Goal: Information Seeking & Learning: Learn about a topic

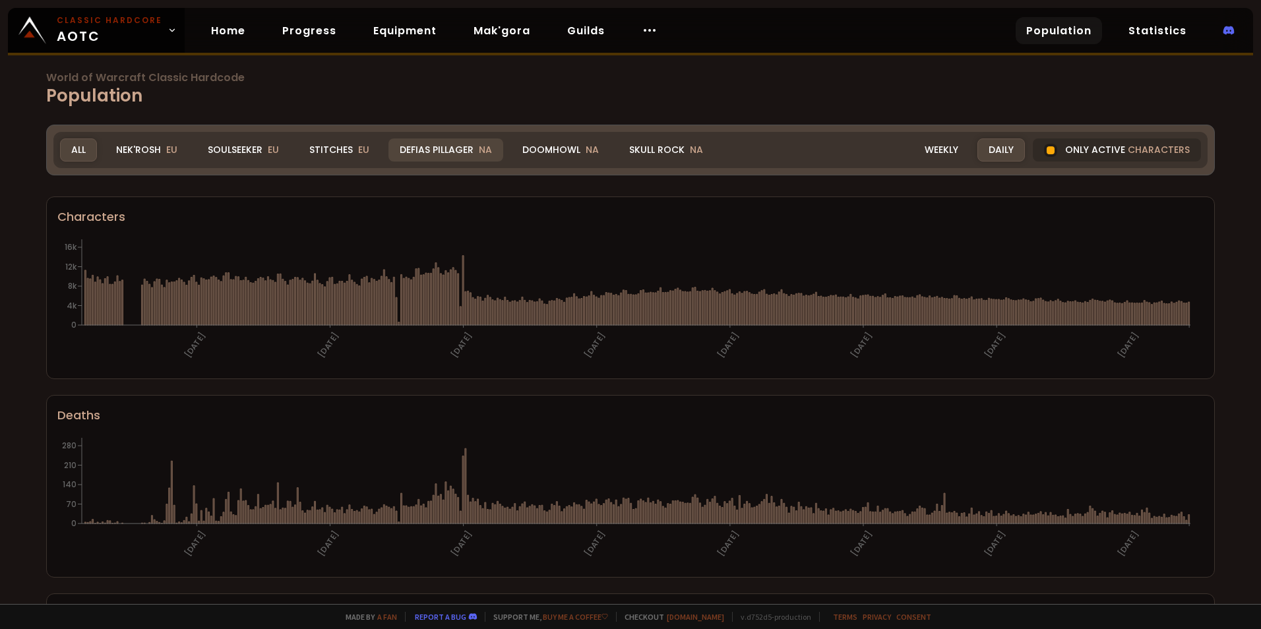
click at [448, 152] on div "Defias Pillager NA" at bounding box center [446, 150] width 115 height 23
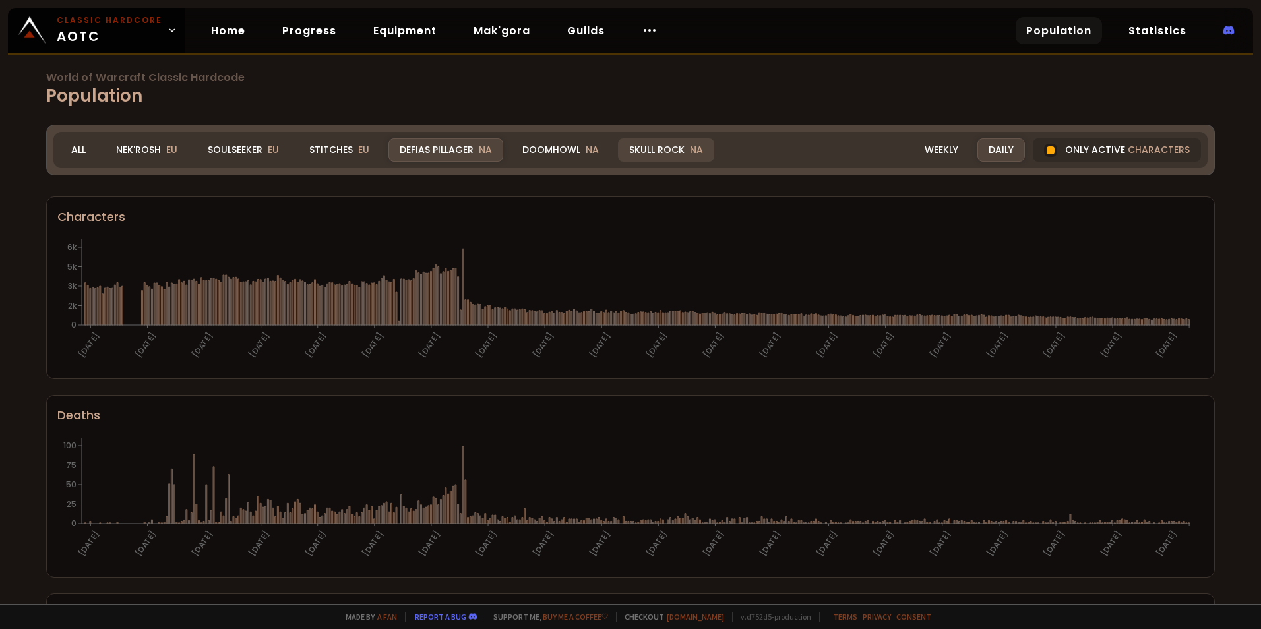
click at [660, 148] on div "Skull Rock NA" at bounding box center [666, 150] width 96 height 23
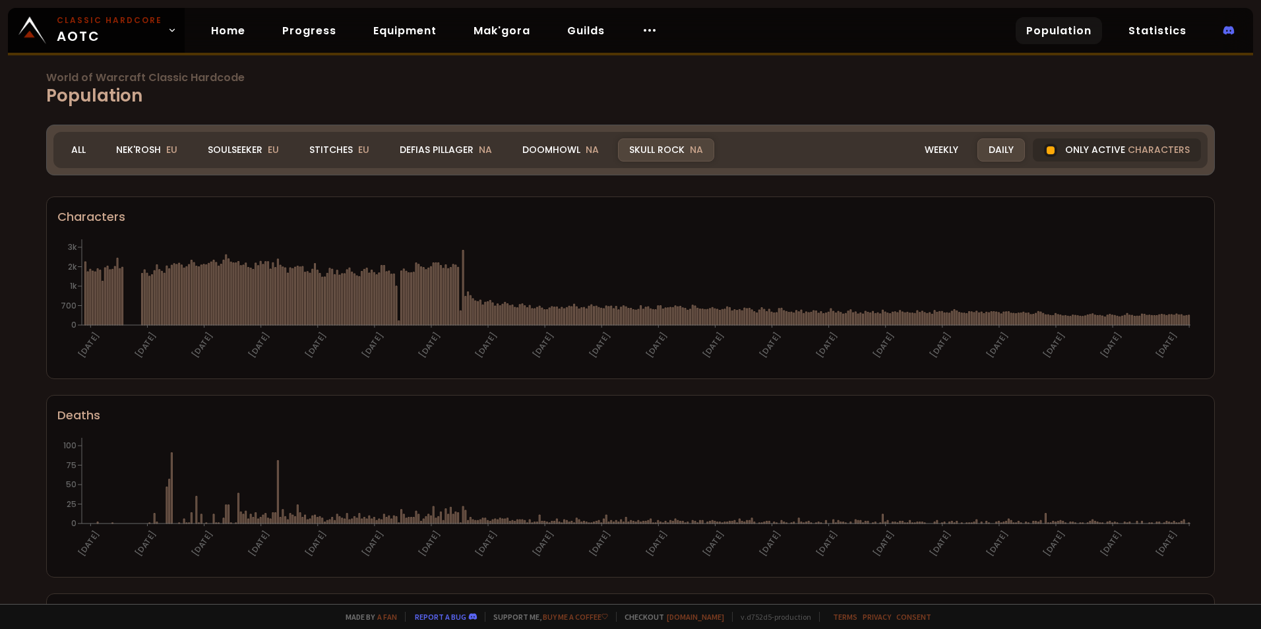
scroll to position [32, 0]
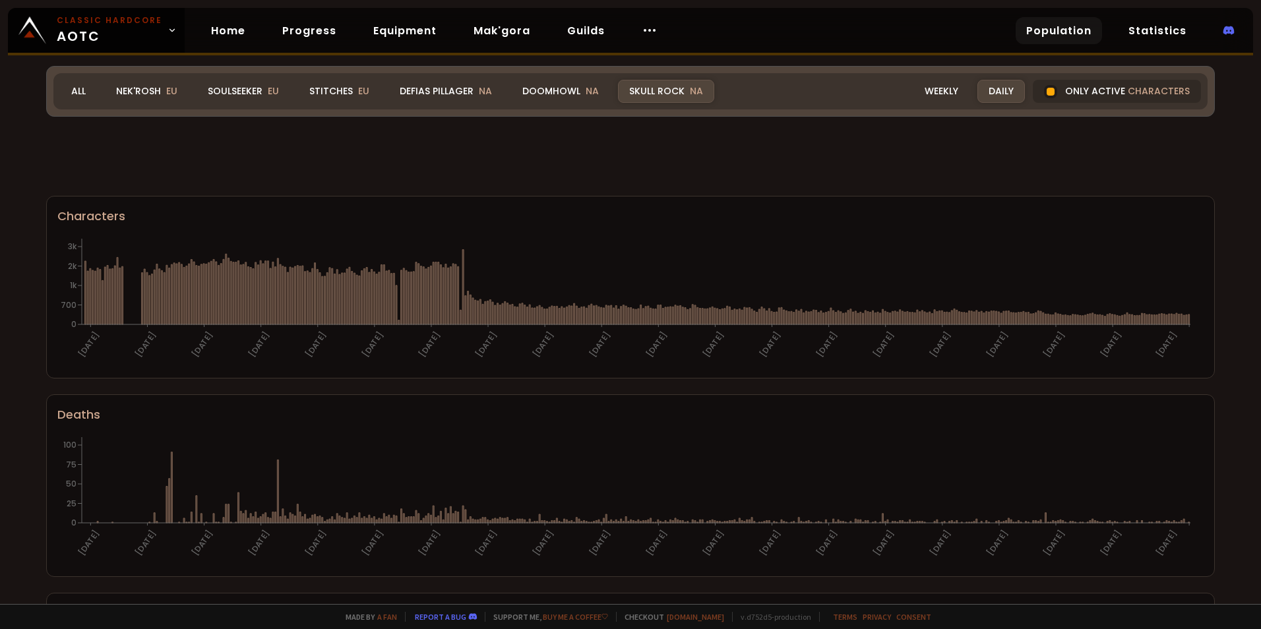
scroll to position [716, 0]
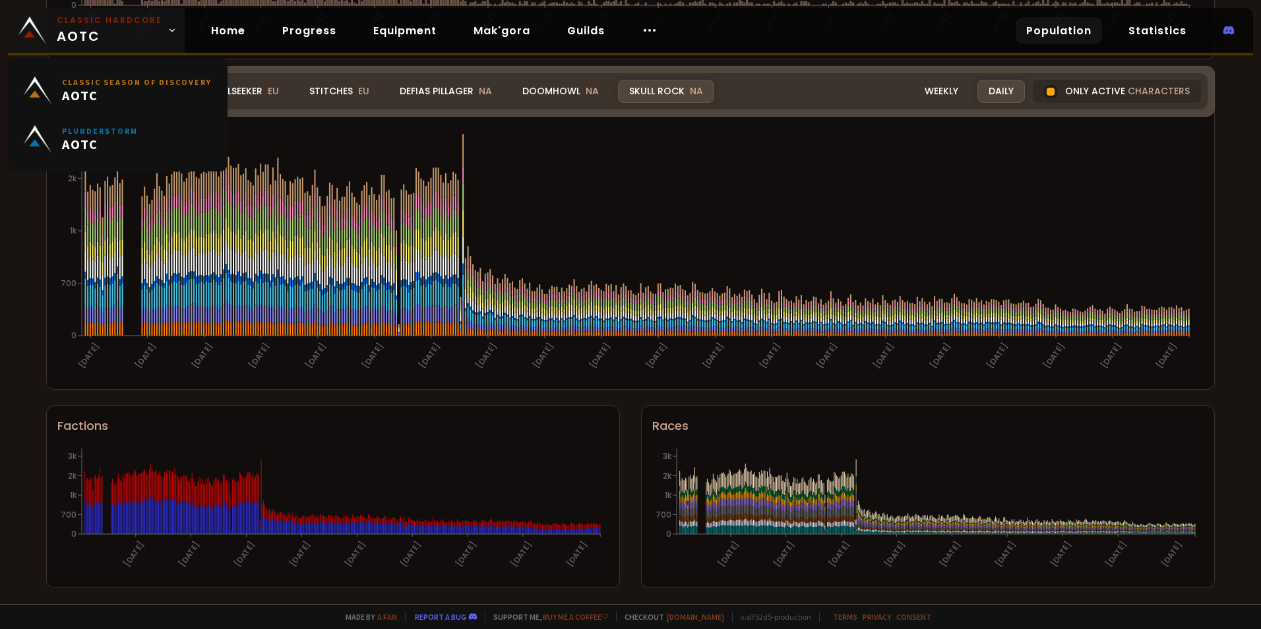
click at [164, 24] on link "Classic Hardcore AOTC" at bounding box center [96, 30] width 177 height 45
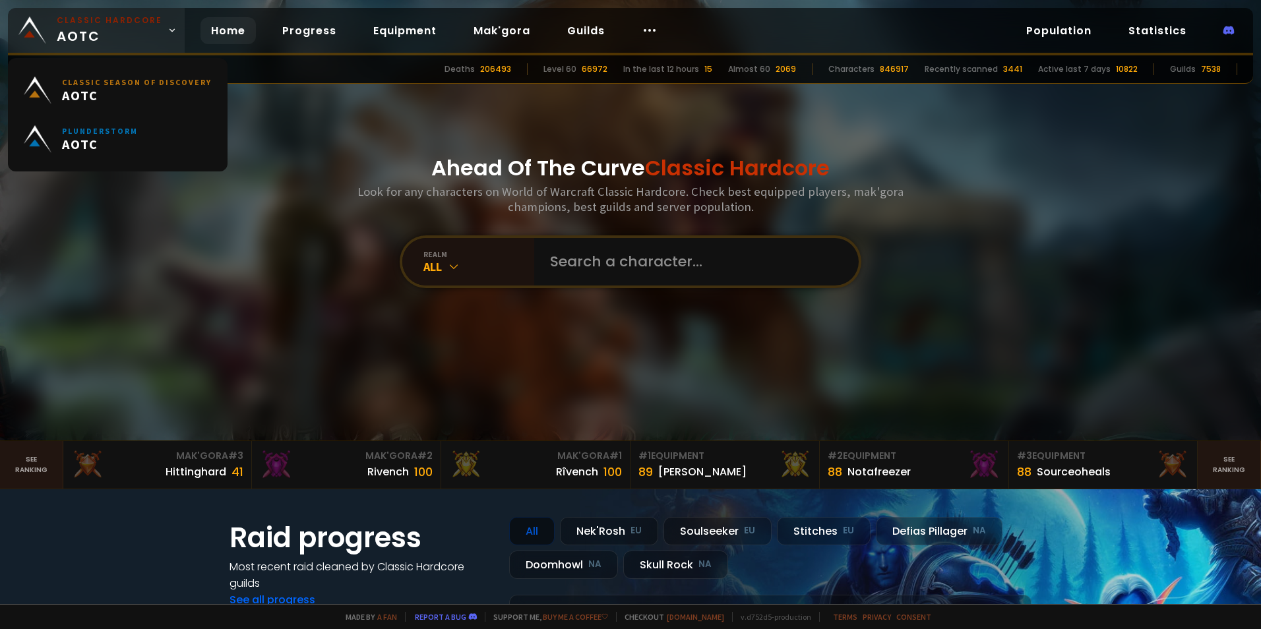
click at [156, 28] on span "Classic Hardcore AOTC" at bounding box center [110, 31] width 106 height 32
